Goal: Task Accomplishment & Management: Use online tool/utility

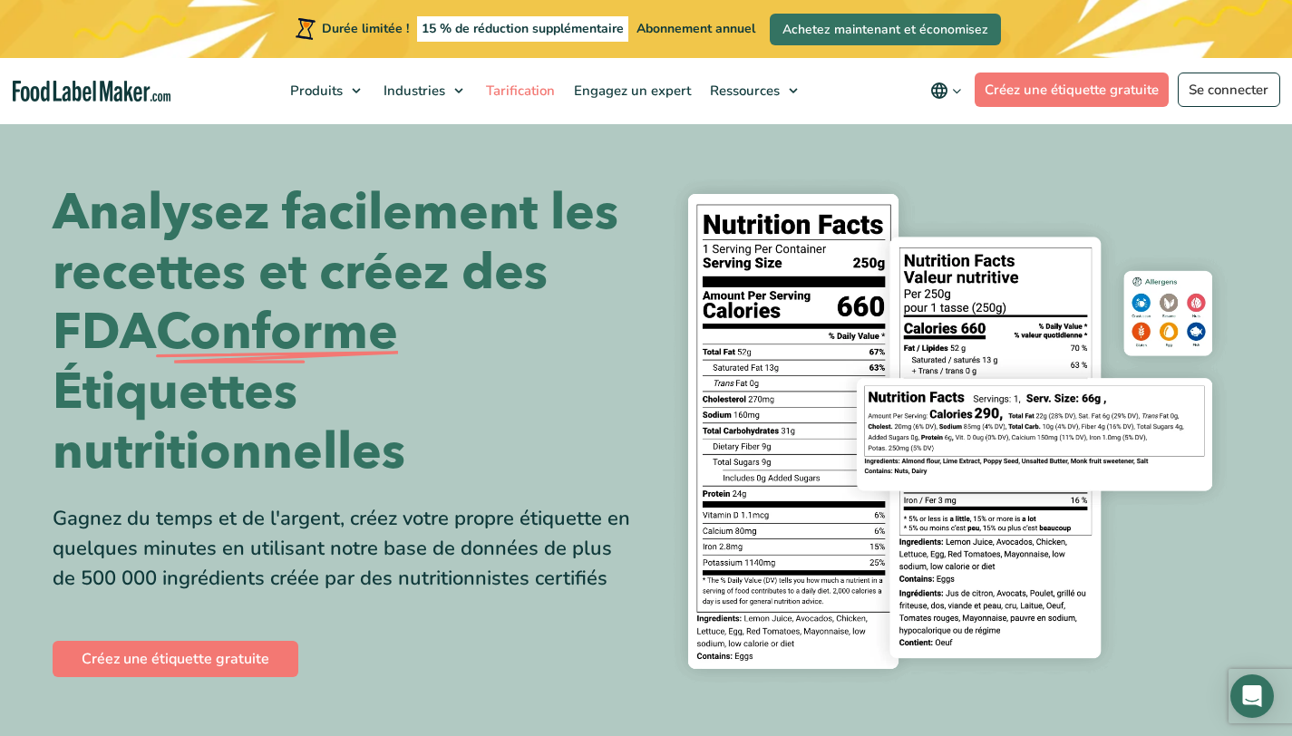
click at [508, 91] on font "Tarification" at bounding box center [520, 91] width 69 height 18
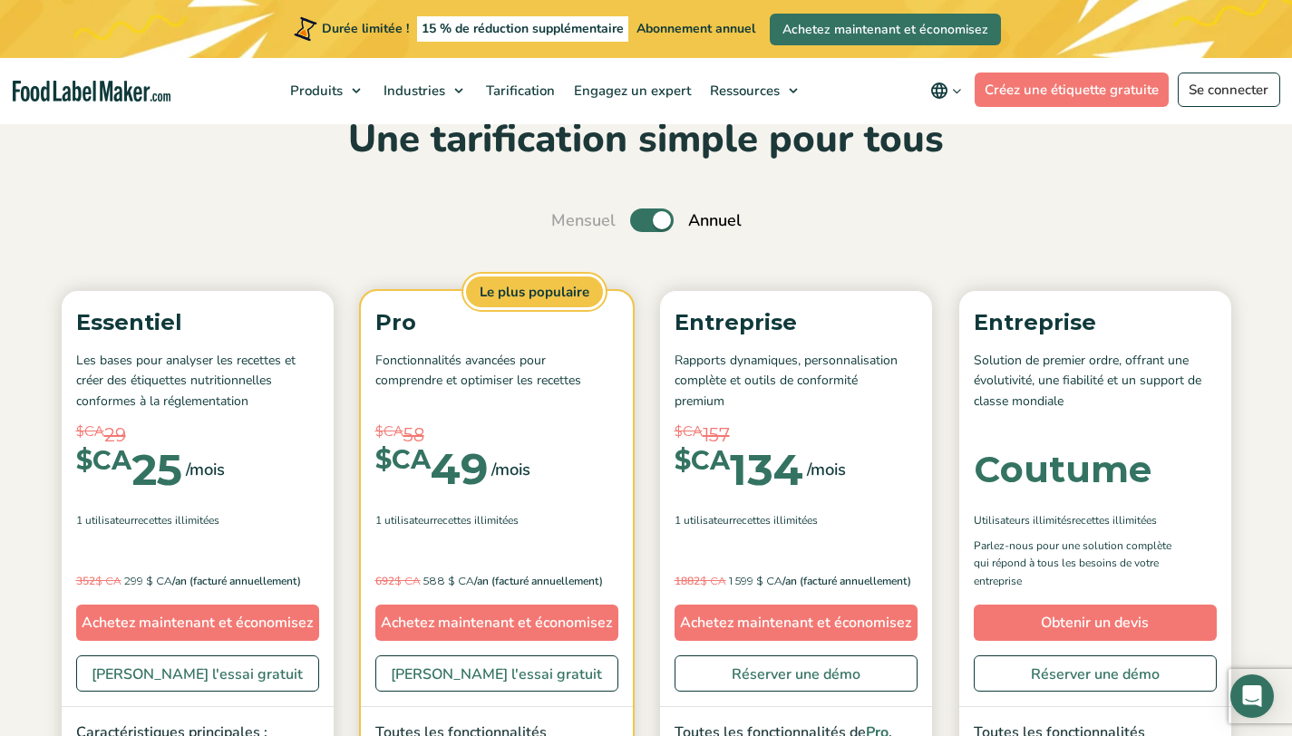
scroll to position [114, 0]
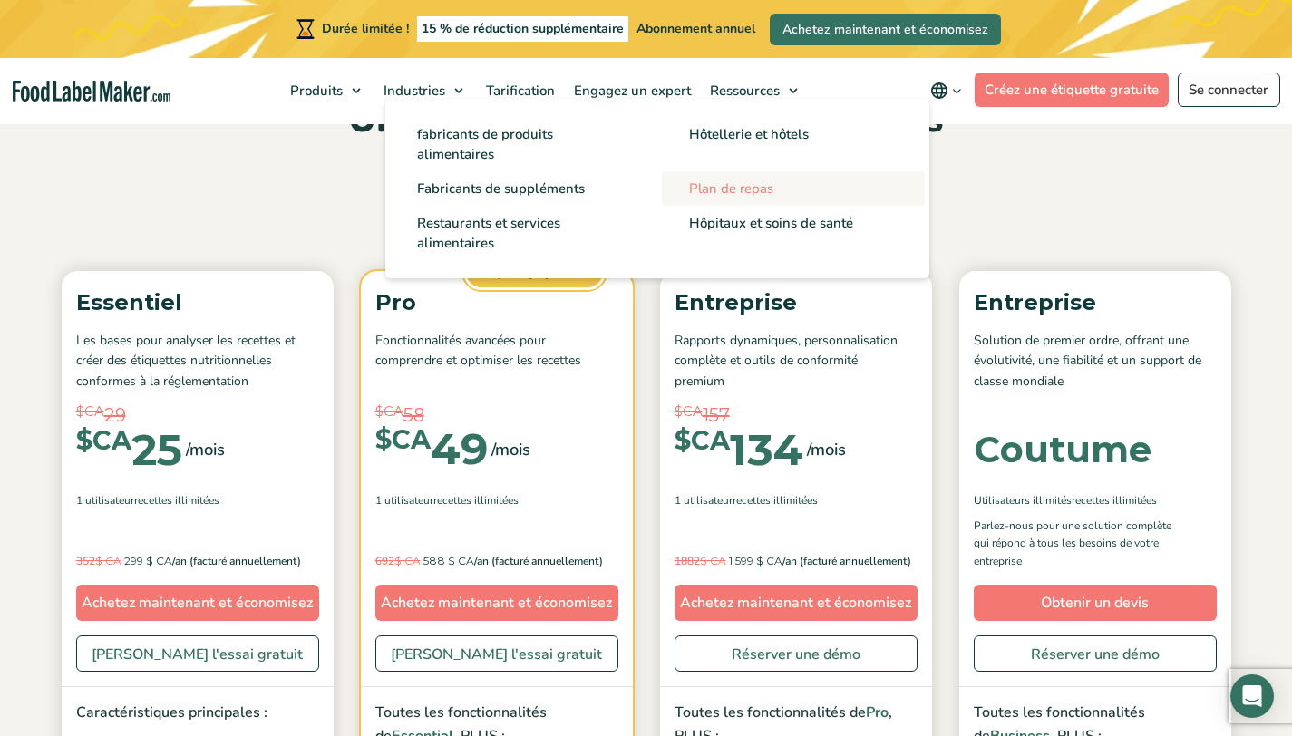
click at [721, 189] on font "Plan de repas" at bounding box center [731, 188] width 84 height 18
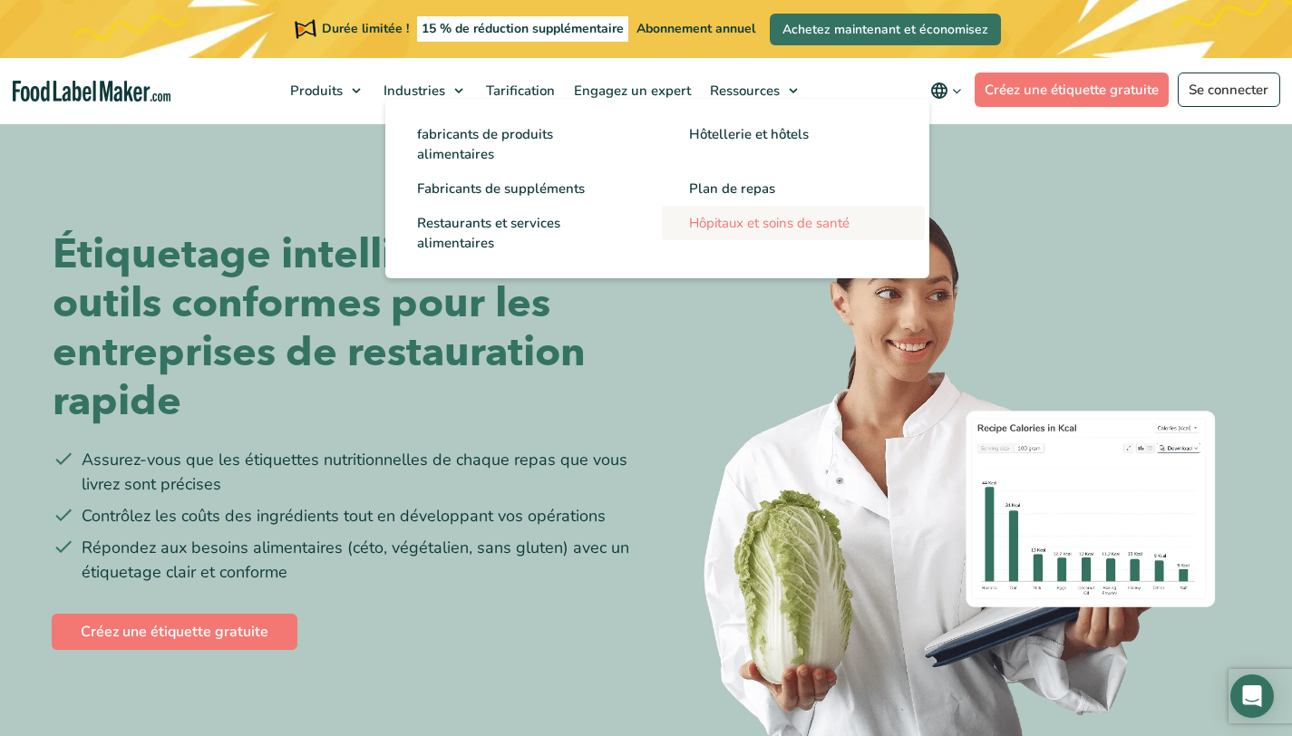
click at [760, 221] on font "Hôpitaux et soins de santé" at bounding box center [769, 223] width 160 height 18
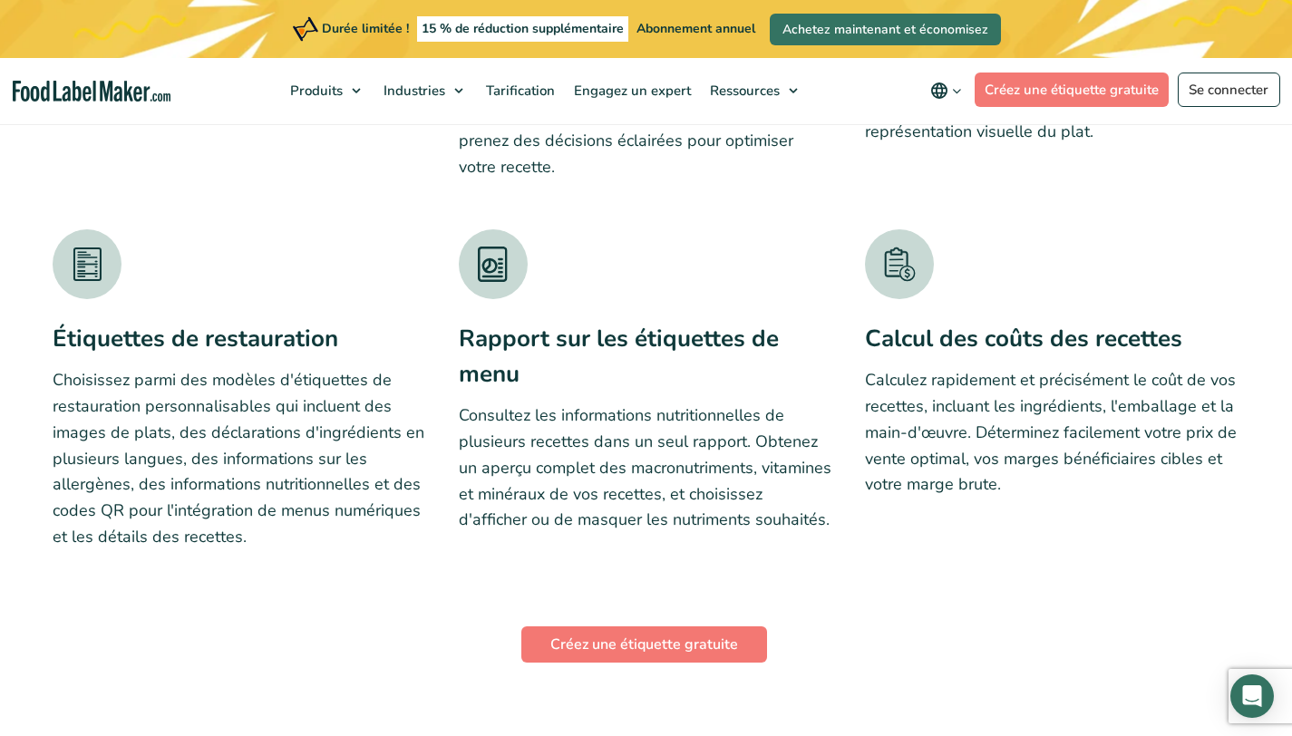
scroll to position [3679, 0]
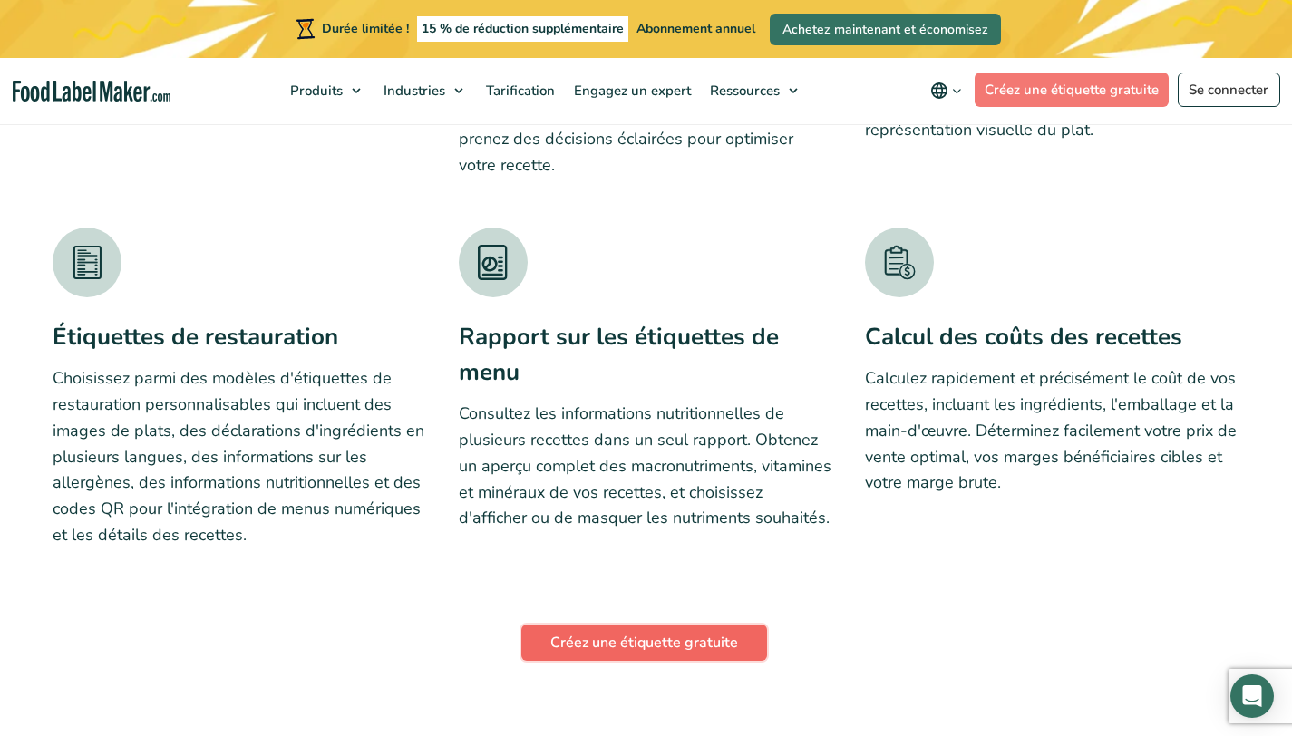
click at [597, 639] on font "Créez une étiquette gratuite" at bounding box center [644, 643] width 188 height 20
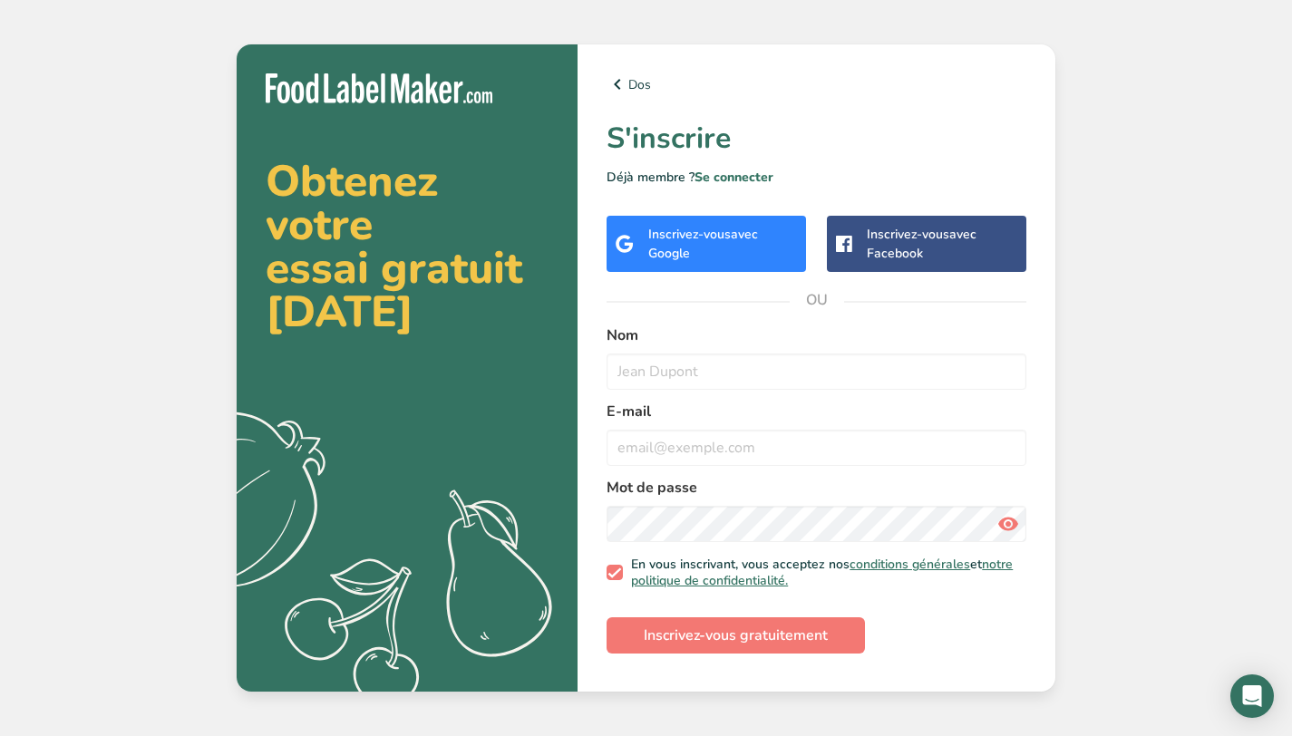
click at [729, 255] on div "Inscrivez-vous avec Google" at bounding box center [723, 244] width 150 height 38
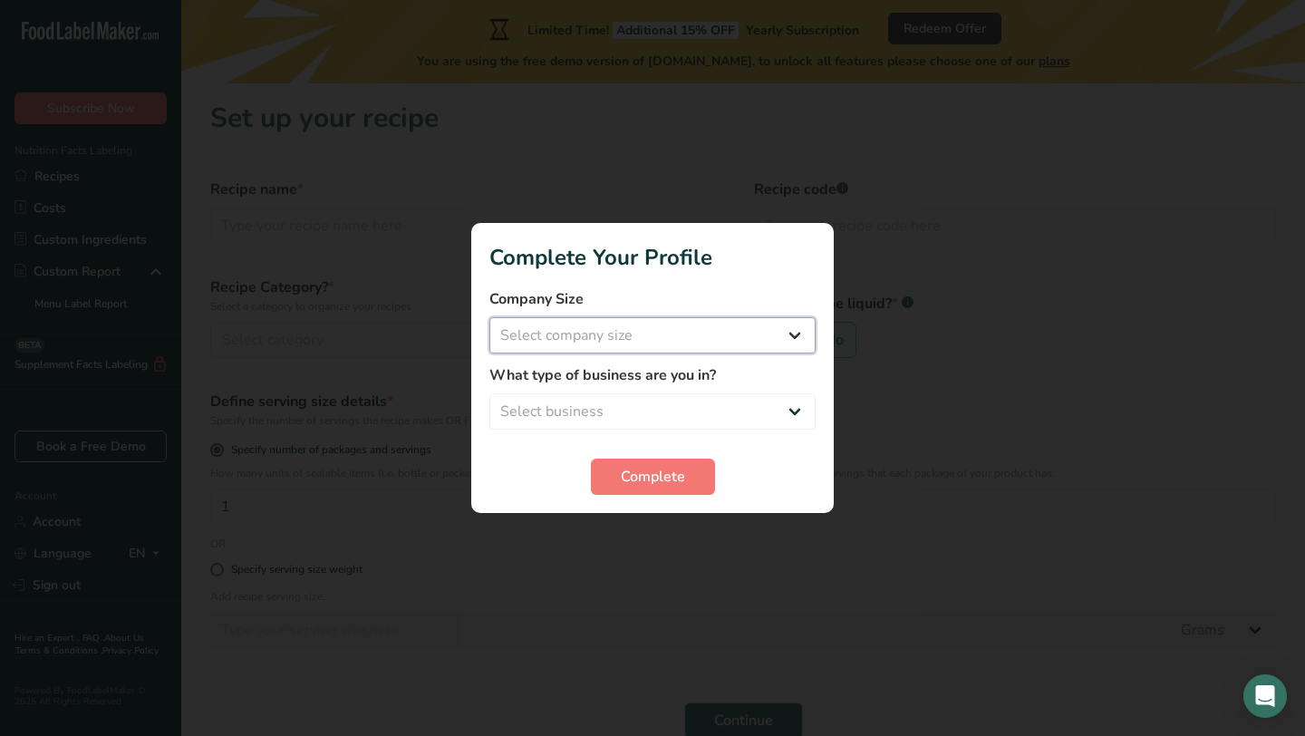
click at [724, 340] on select "Select company size Fewer than 10 Employees 10 to 50 Employees 51 to 500 Employ…" at bounding box center [652, 335] width 326 height 36
select select "2"
click at [761, 409] on select "Select business Packaged Food Manufacturer Restaurant & Cafe Bakery Meal Plans …" at bounding box center [652, 411] width 326 height 36
click at [769, 419] on select "Select business Packaged Food Manufacturer Restaurant & Cafe Bakery Meal Plans …" at bounding box center [652, 411] width 326 height 36
click at [639, 419] on select "Select business Packaged Food Manufacturer Restaurant & Cafe Bakery Meal Plans …" at bounding box center [652, 411] width 326 height 36
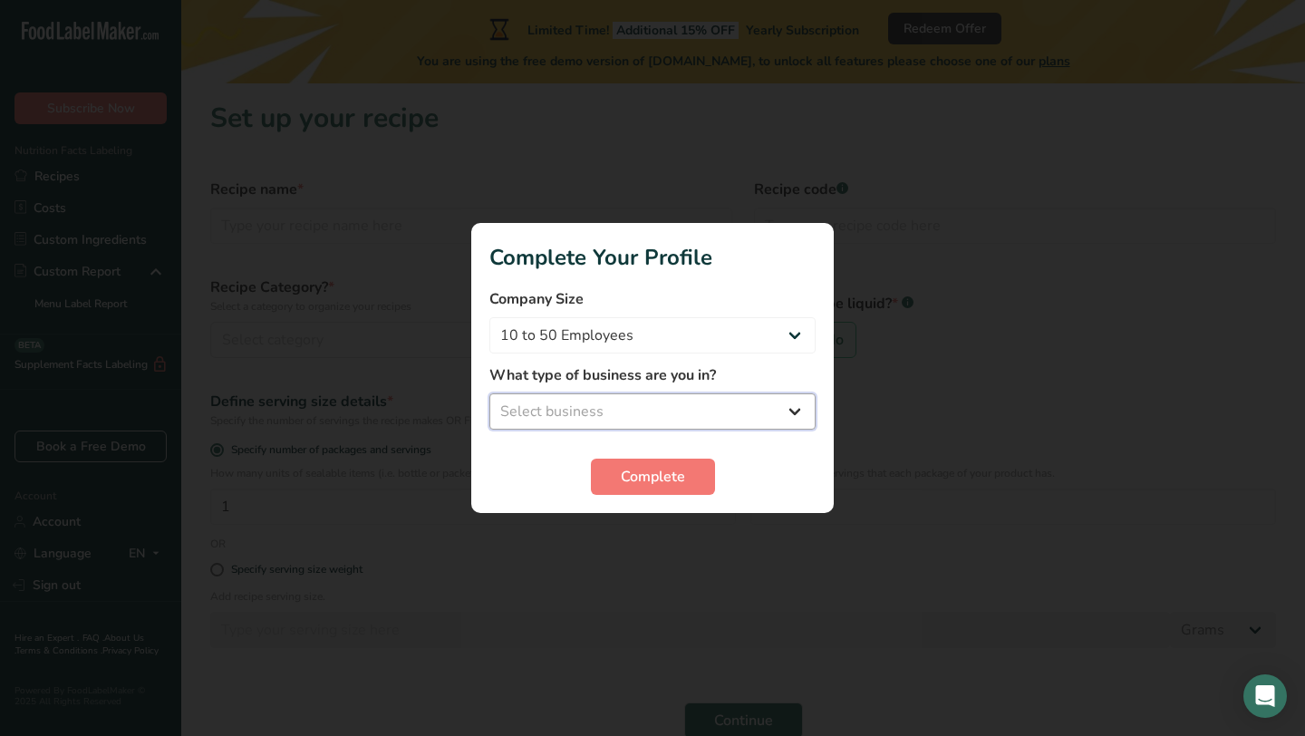
select select "1"
click at [645, 477] on span "Complete" at bounding box center [653, 477] width 64 height 22
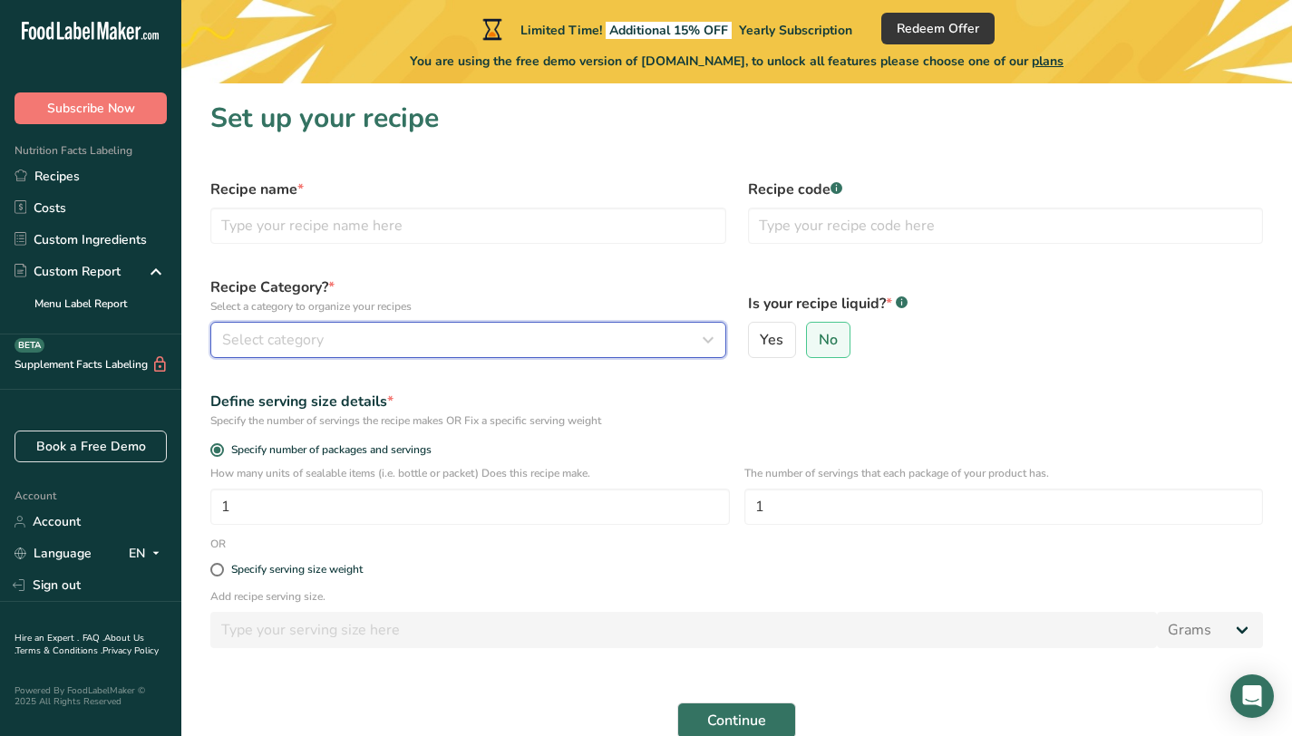
click at [665, 348] on div "Select category" at bounding box center [462, 340] width 481 height 22
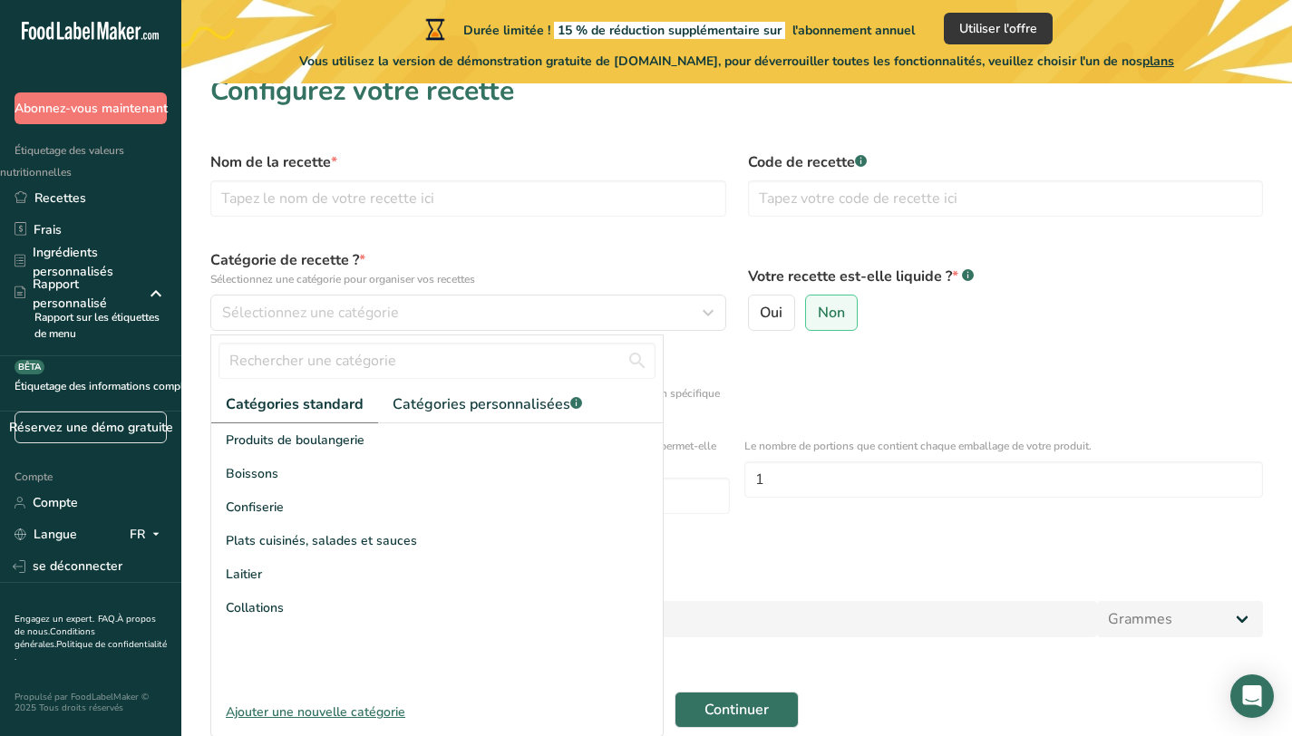
scroll to position [106, 0]
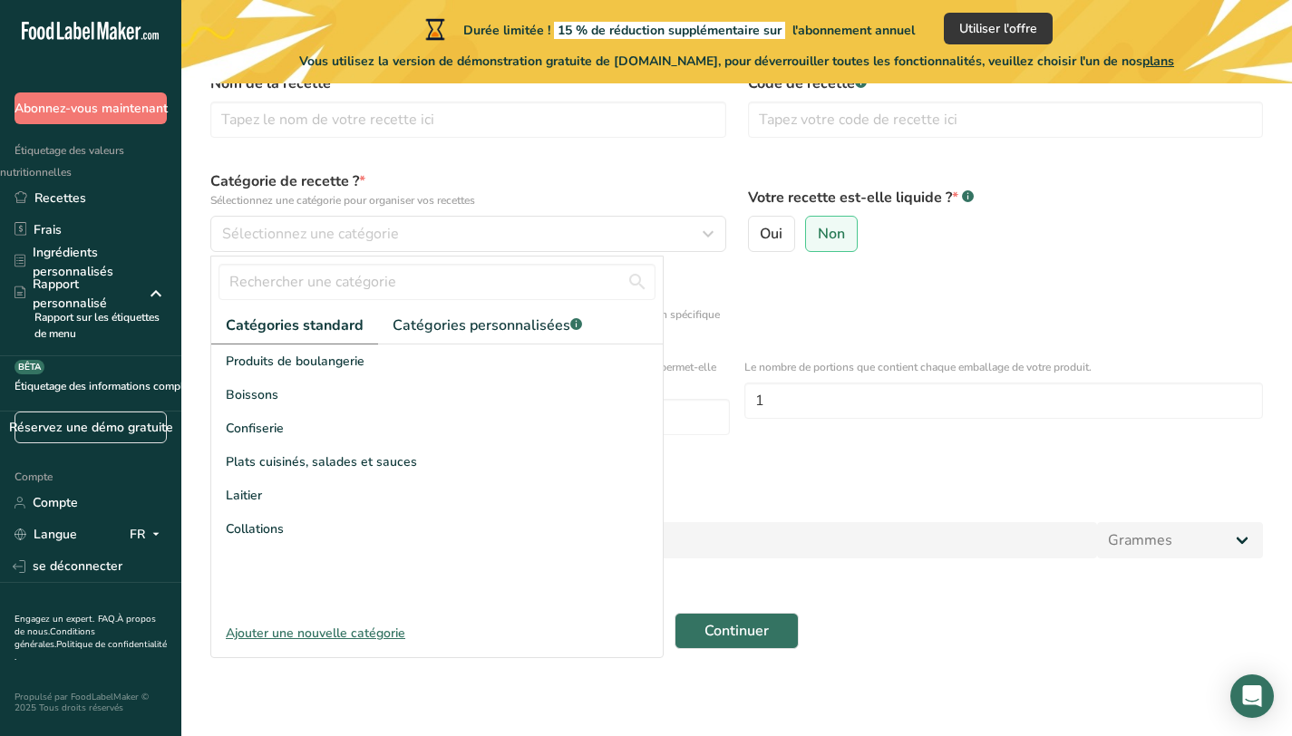
click at [804, 338] on label "Précisez le nombre de paquets et de portions" at bounding box center [736, 344] width 1052 height 14
click at [222, 338] on input "Précisez le nombre de paquets et de portions" at bounding box center [216, 344] width 12 height 12
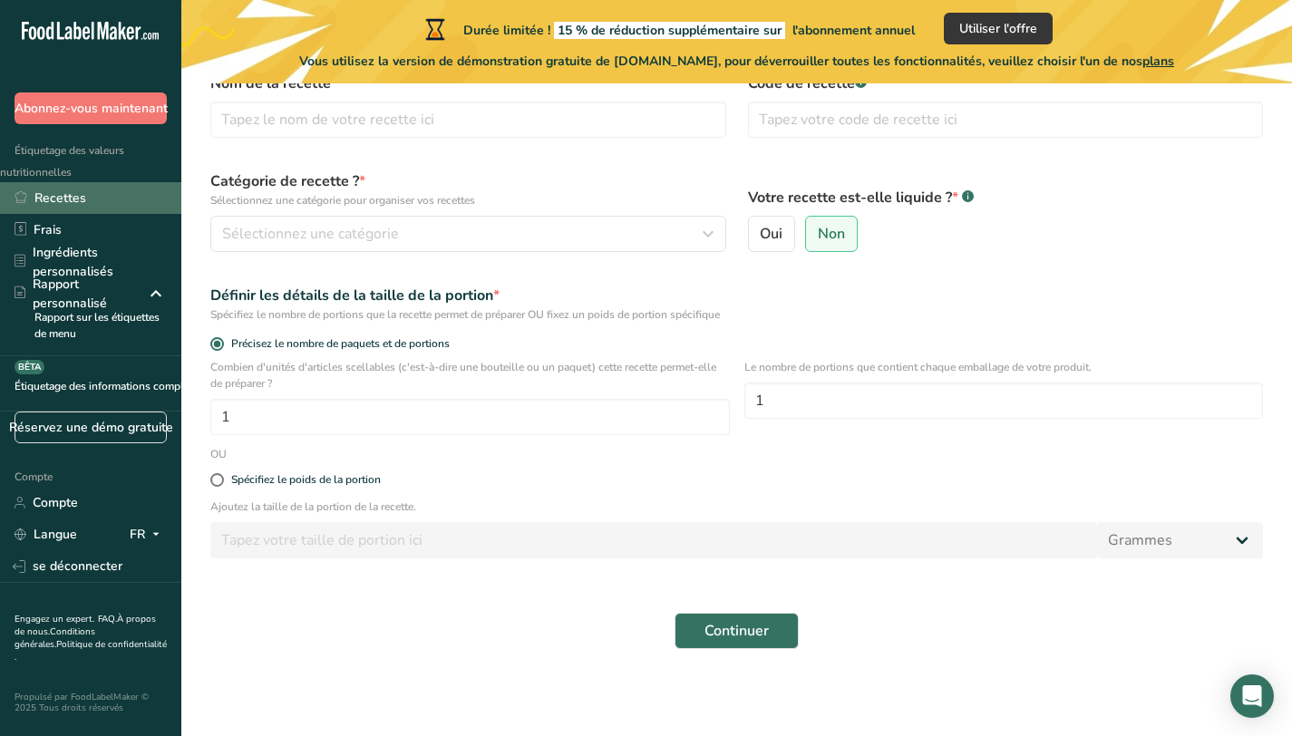
click at [64, 196] on font "Recettes" at bounding box center [60, 197] width 52 height 17
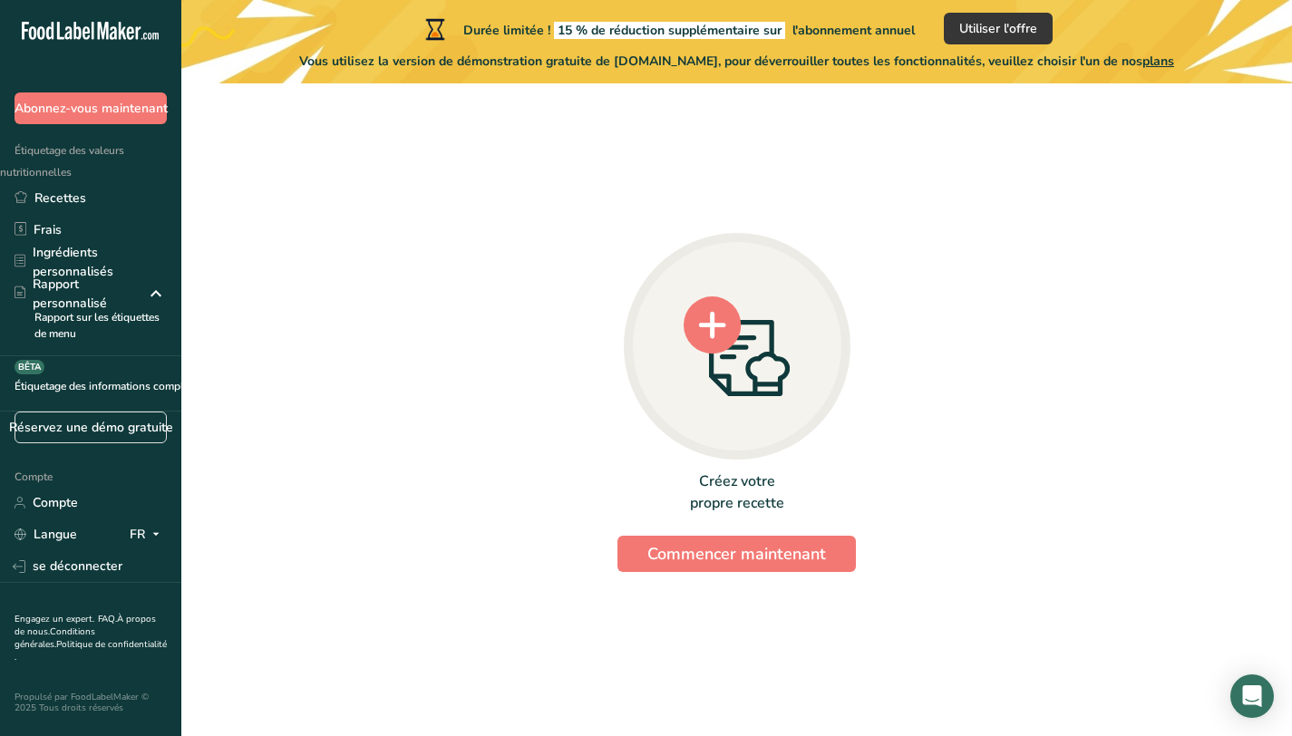
click at [710, 518] on div "Créez votre propre recette Commencer maintenant" at bounding box center [736, 521] width 238 height 102
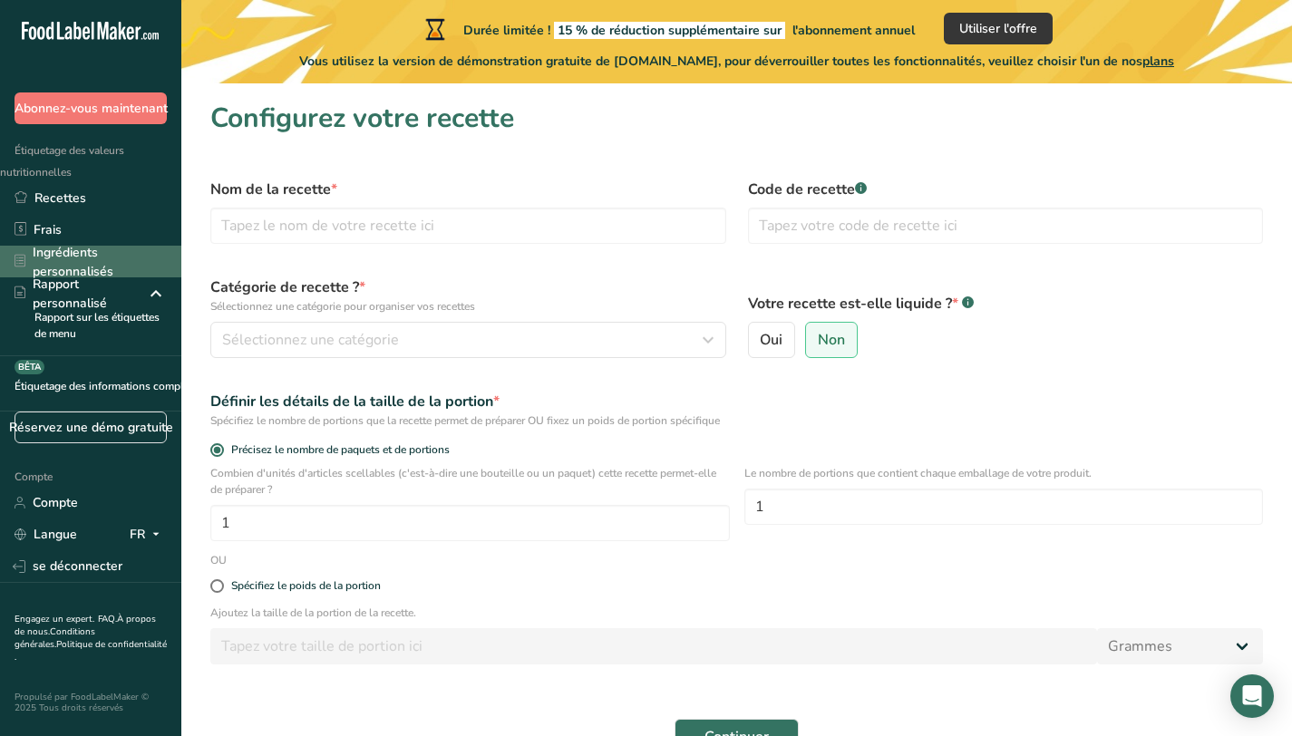
click at [135, 257] on font "Ingrédients personnalisés" at bounding box center [100, 262] width 134 height 38
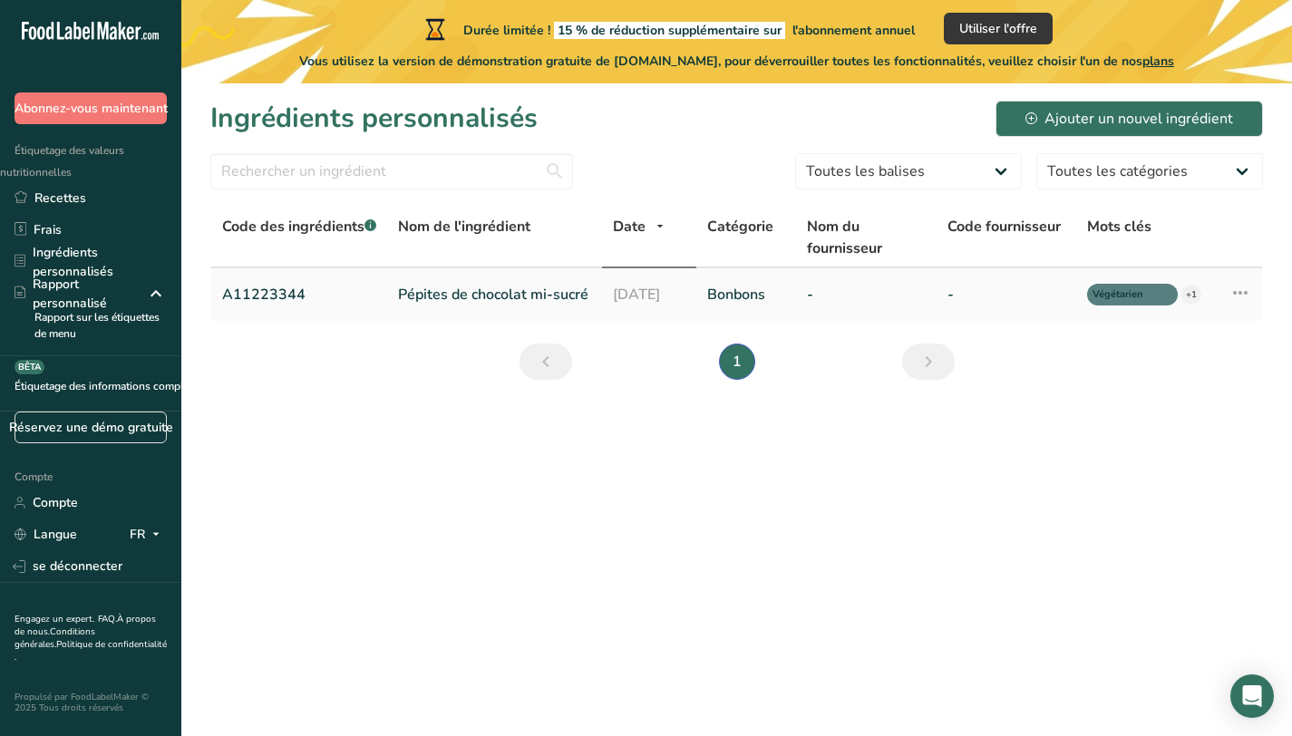
click at [474, 290] on font "Pépites de chocolat mi-sucré" at bounding box center [493, 295] width 190 height 20
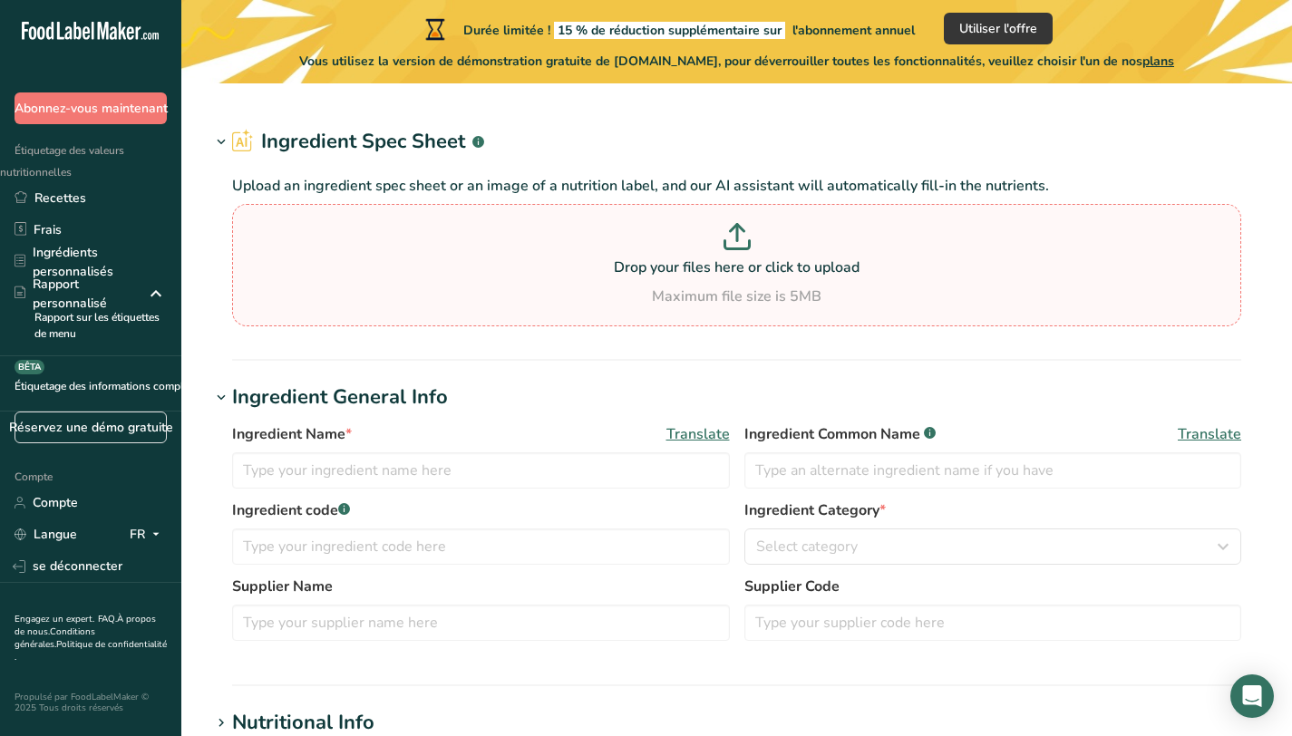
type input "Semi Sweet Chocolate Chips"
type input "Choco Chips"
type input "A11223344"
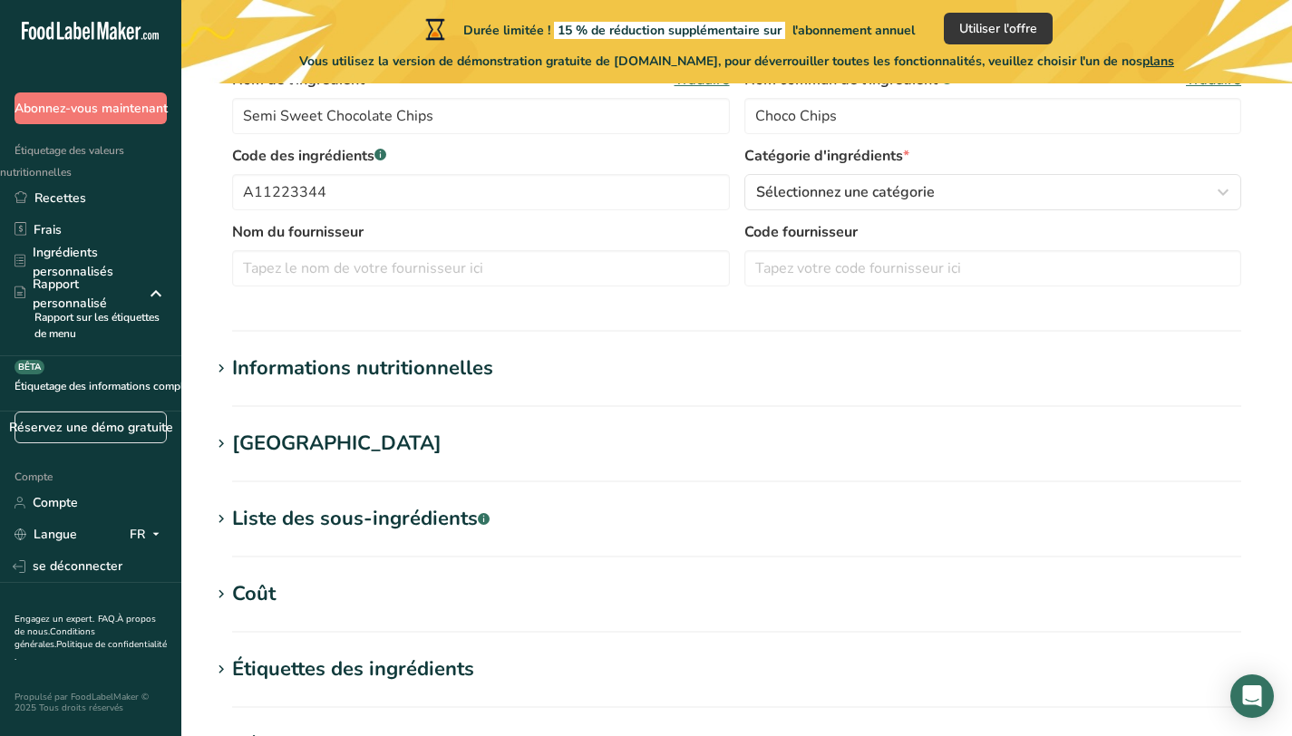
scroll to position [425, 0]
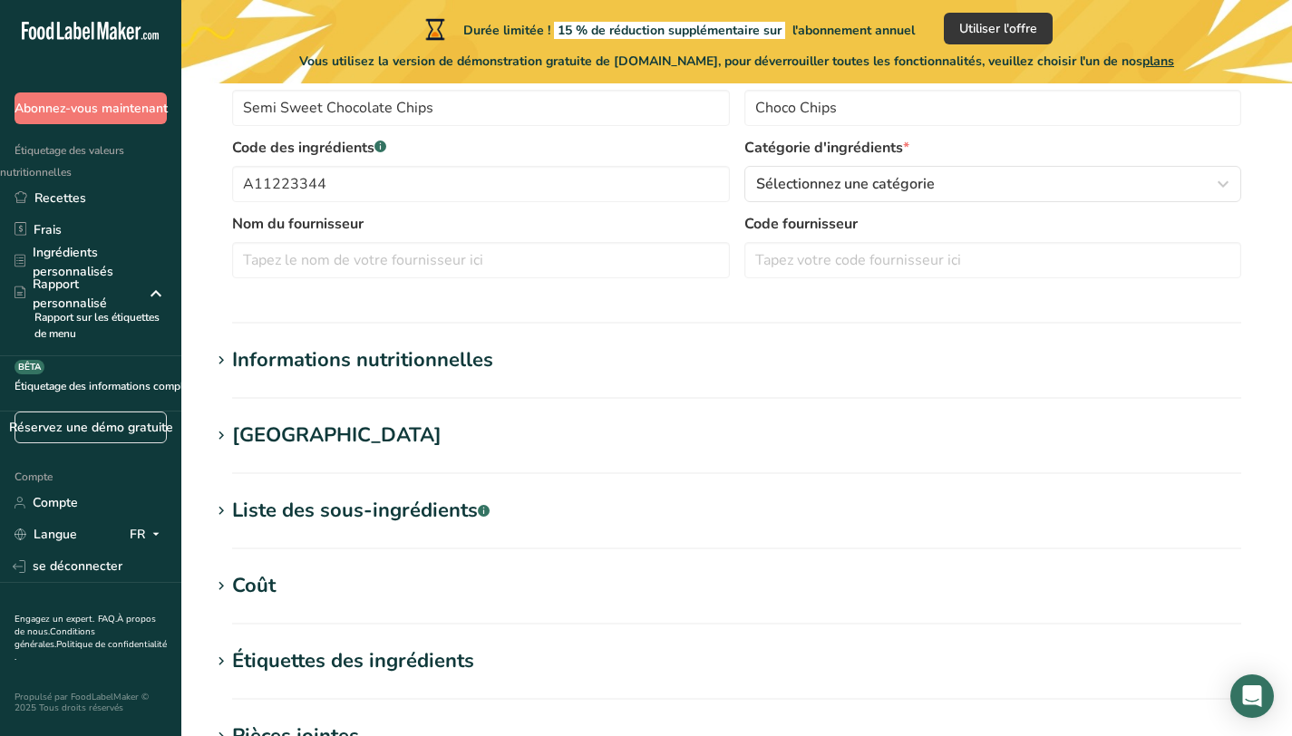
click at [407, 349] on font "Informations nutritionnelles" at bounding box center [362, 359] width 261 height 27
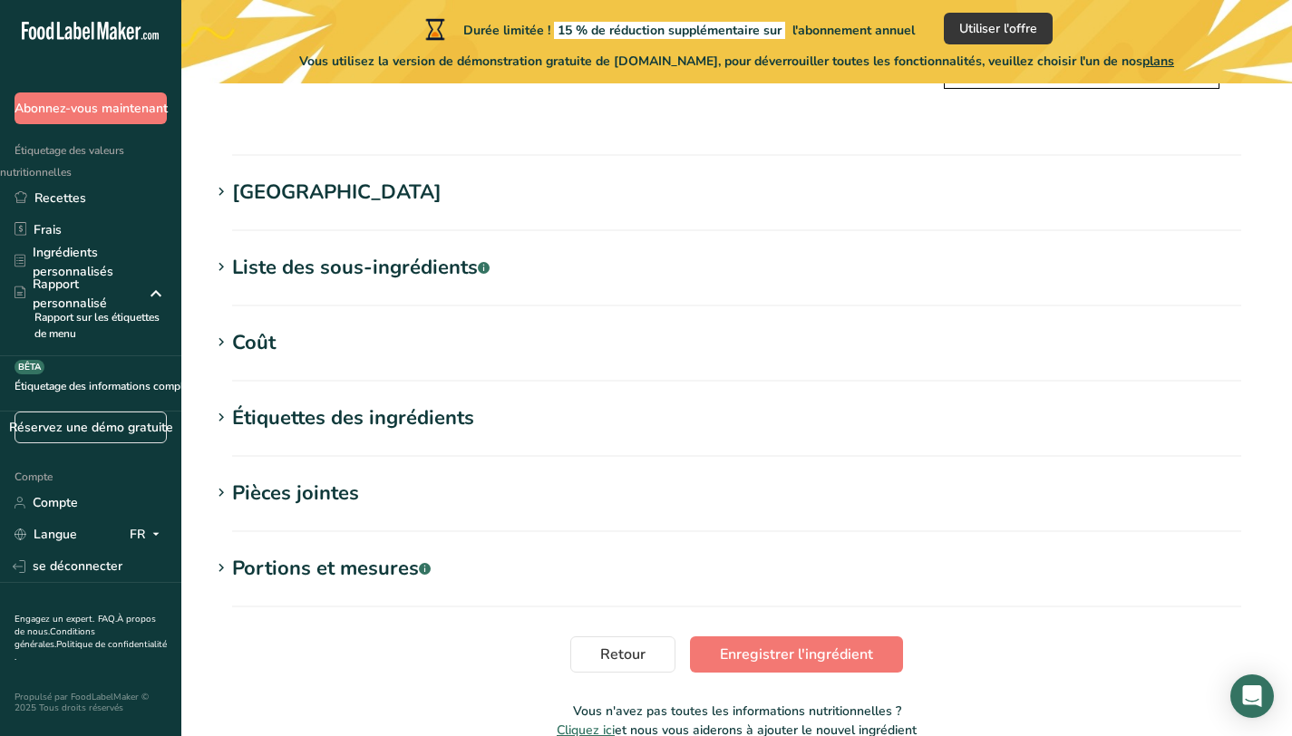
scroll to position [1548, 0]
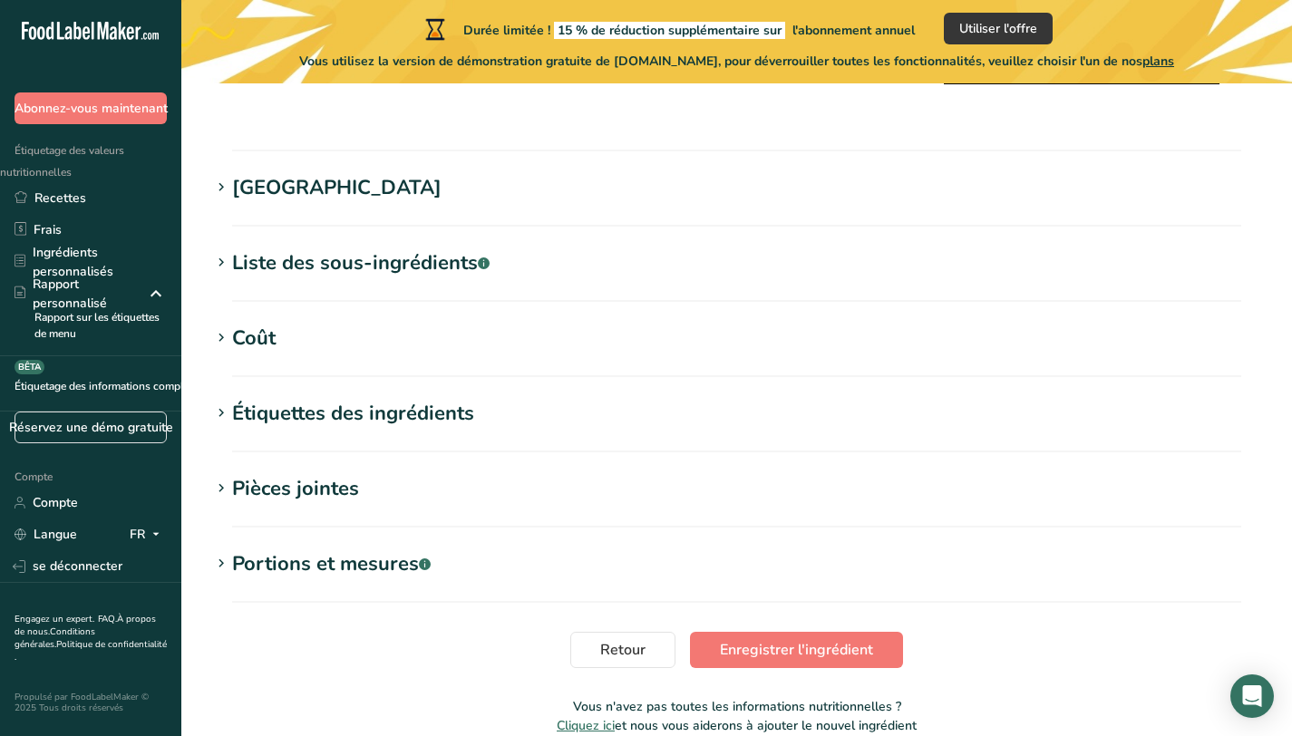
click at [338, 181] on h1 "[GEOGRAPHIC_DATA]" at bounding box center [736, 188] width 1052 height 30
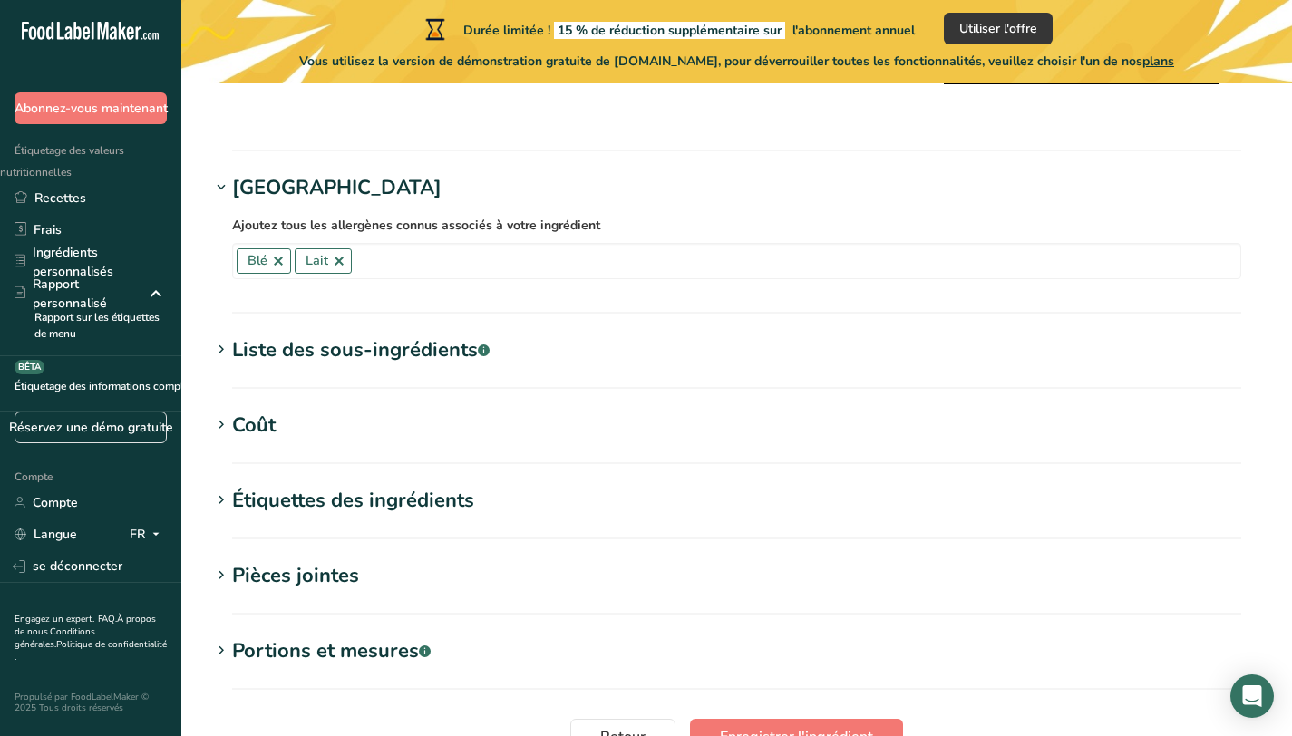
click at [256, 412] on font "Coût" at bounding box center [254, 425] width 44 height 27
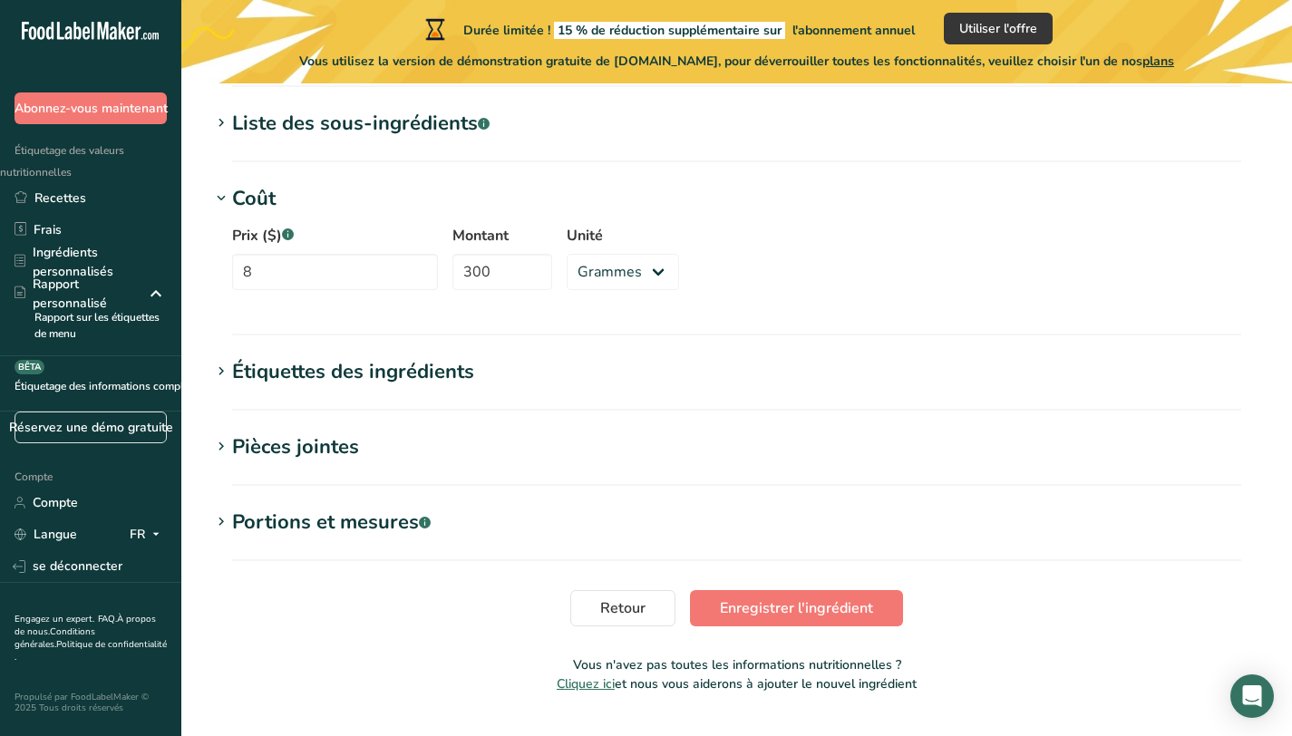
scroll to position [1769, 0]
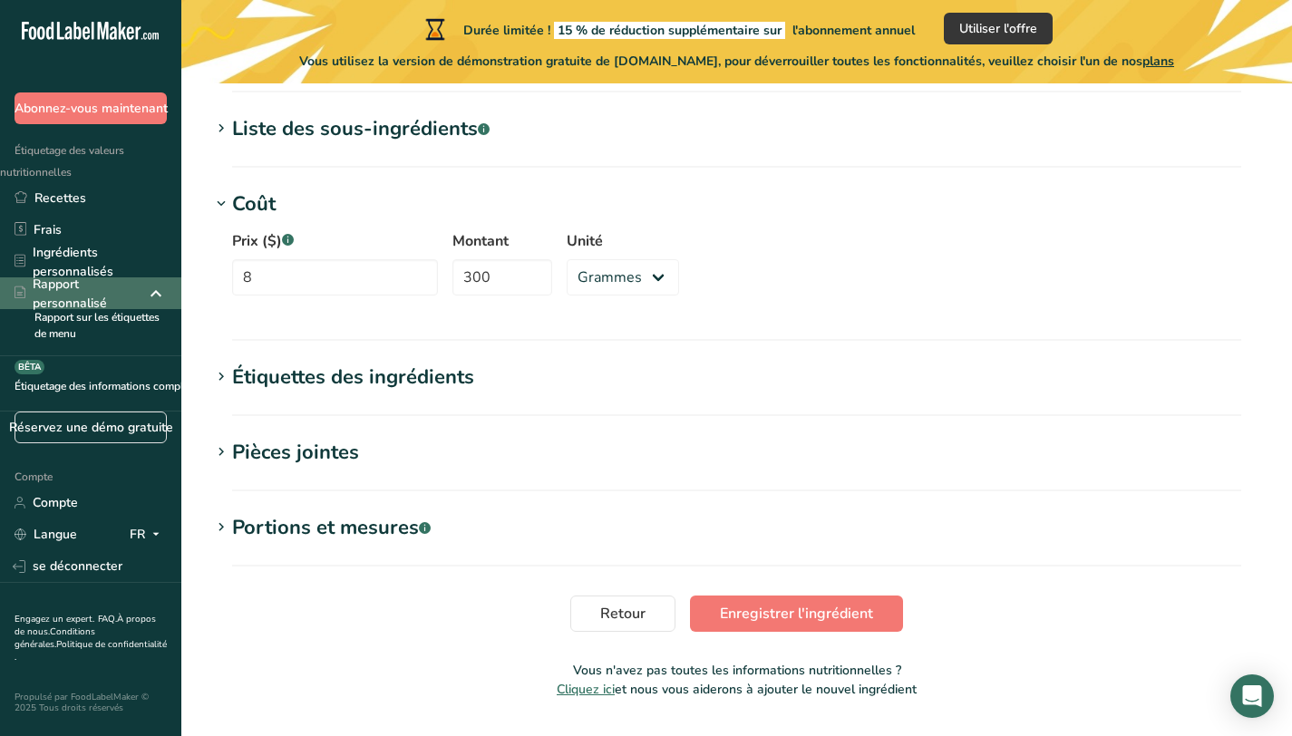
click at [103, 295] on font "Rapport personnalisé" at bounding box center [70, 294] width 74 height 36
click at [160, 289] on icon at bounding box center [156, 293] width 22 height 33
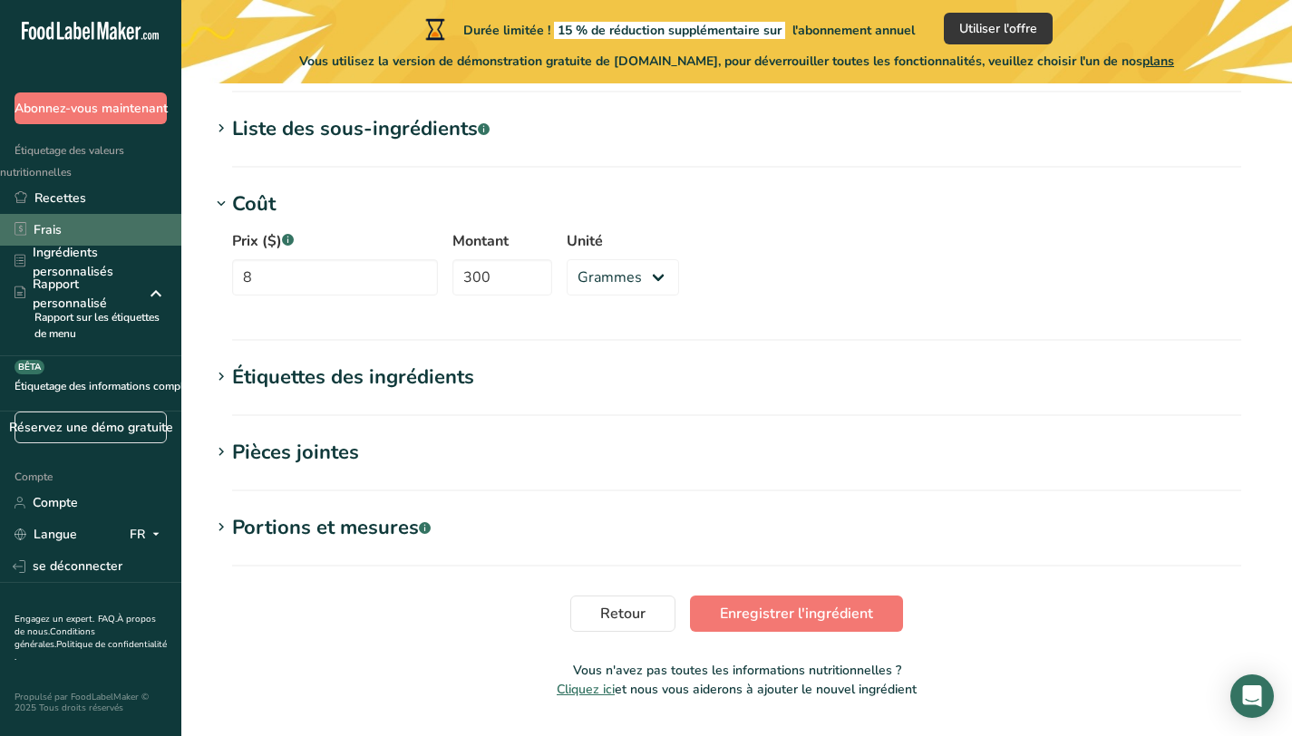
click at [118, 219] on link "Frais" at bounding box center [90, 230] width 181 height 32
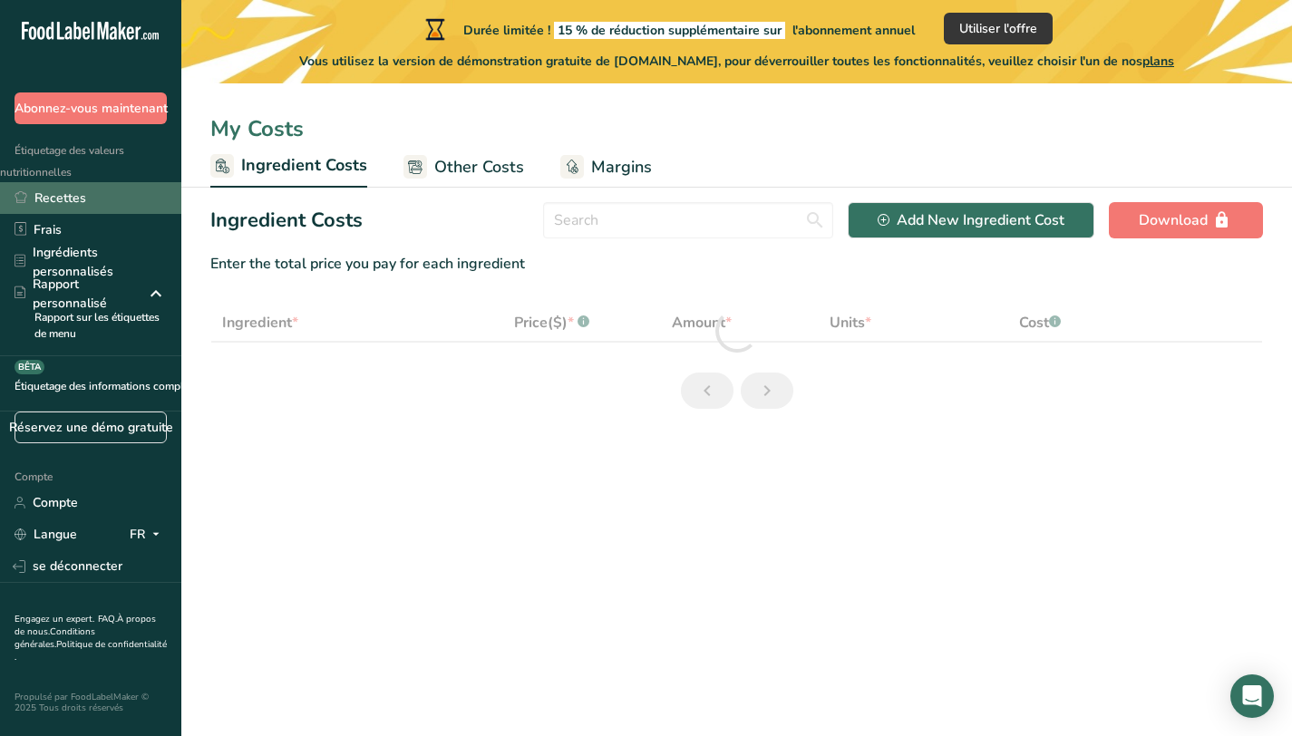
click at [96, 197] on link "Recettes" at bounding box center [90, 198] width 181 height 32
select select "1"
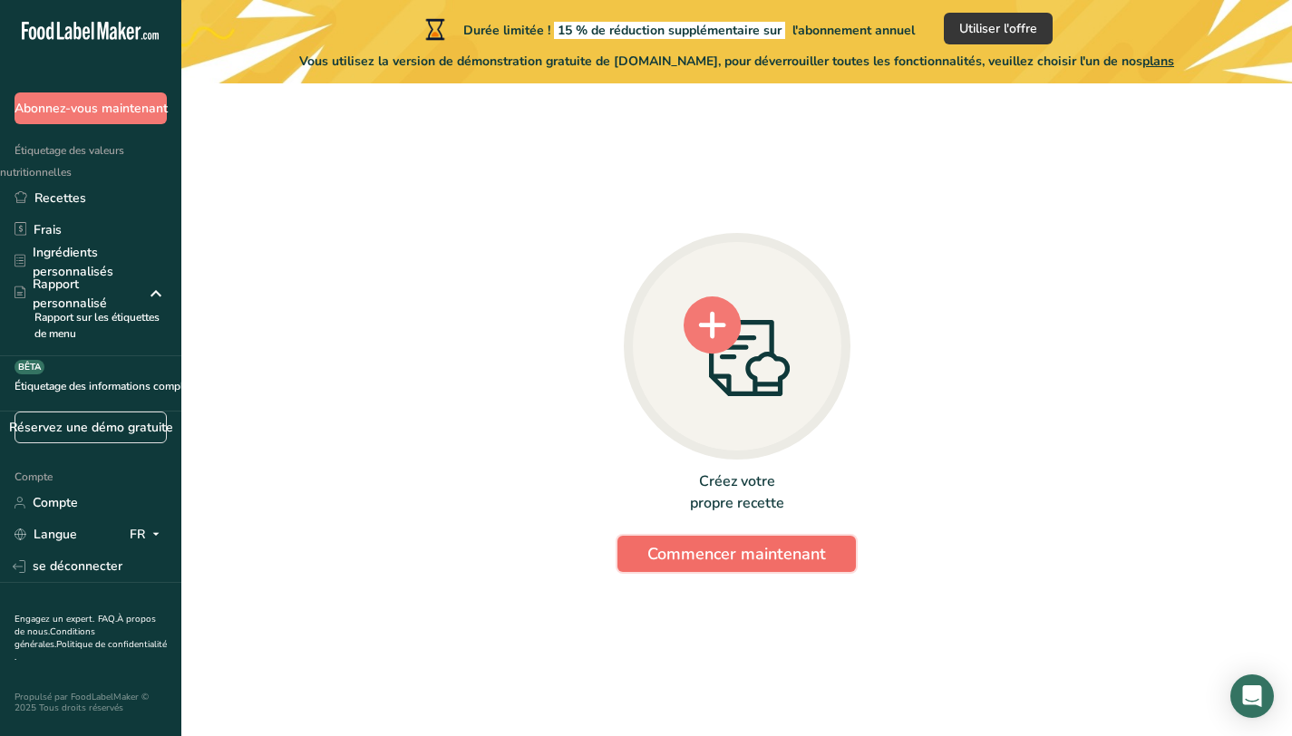
click at [744, 556] on font "Commencer maintenant" at bounding box center [736, 554] width 179 height 22
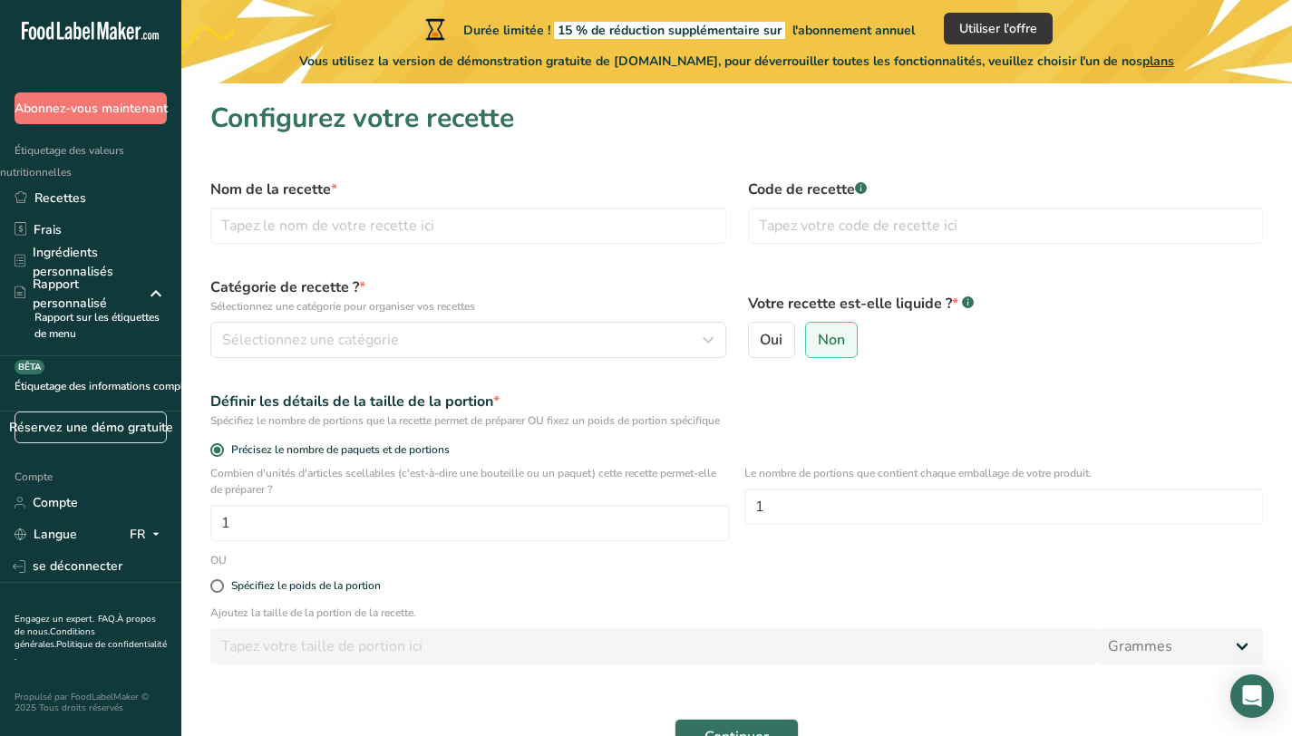
scroll to position [3, 0]
